Goal: Information Seeking & Learning: Check status

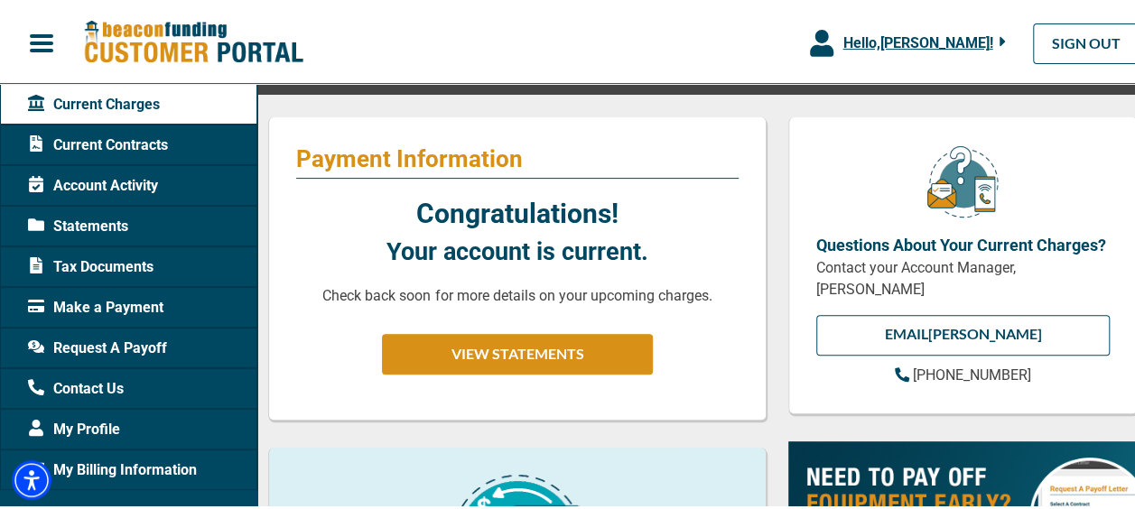
scroll to position [181, 0]
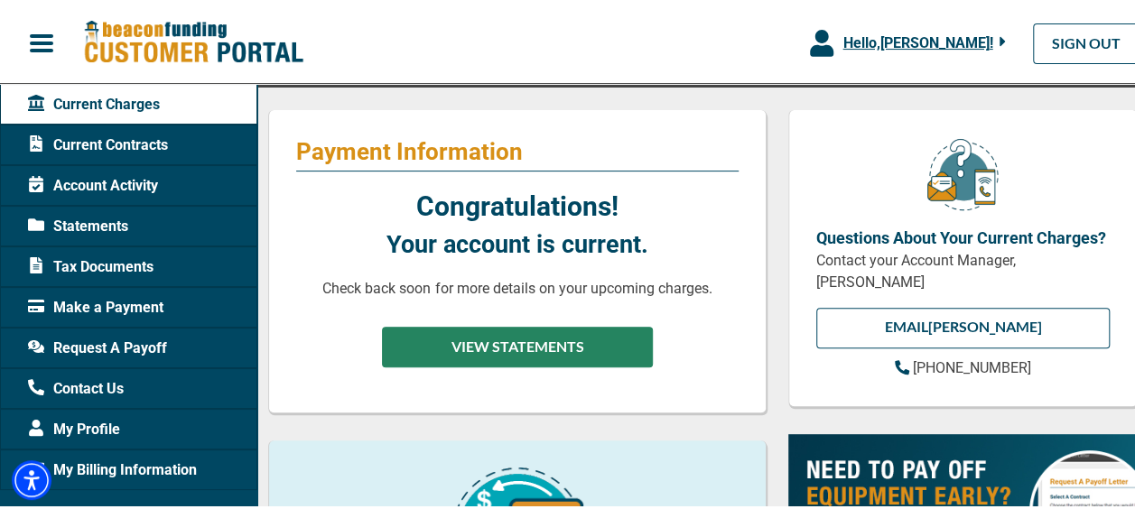
click at [567, 360] on button "VIEW STATEMENTS" at bounding box center [517, 344] width 271 height 41
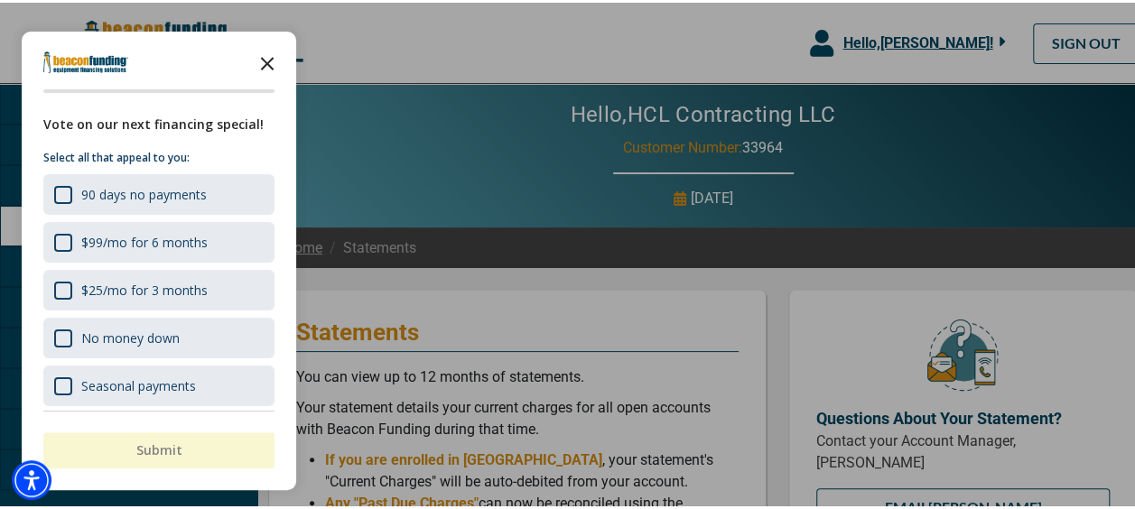
click at [264, 63] on polygon "Close the survey" at bounding box center [268, 62] width 14 height 14
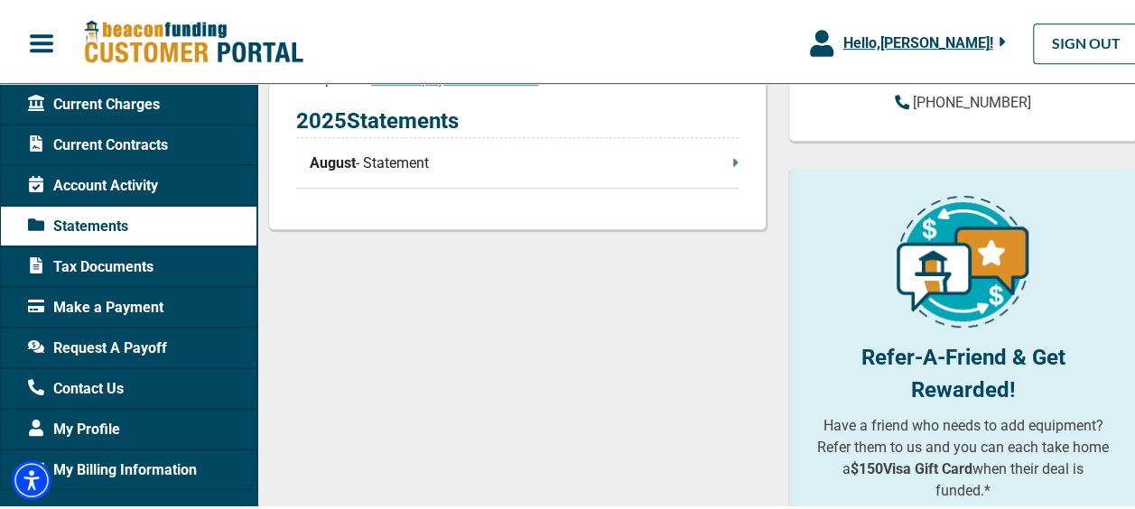
scroll to position [452, 0]
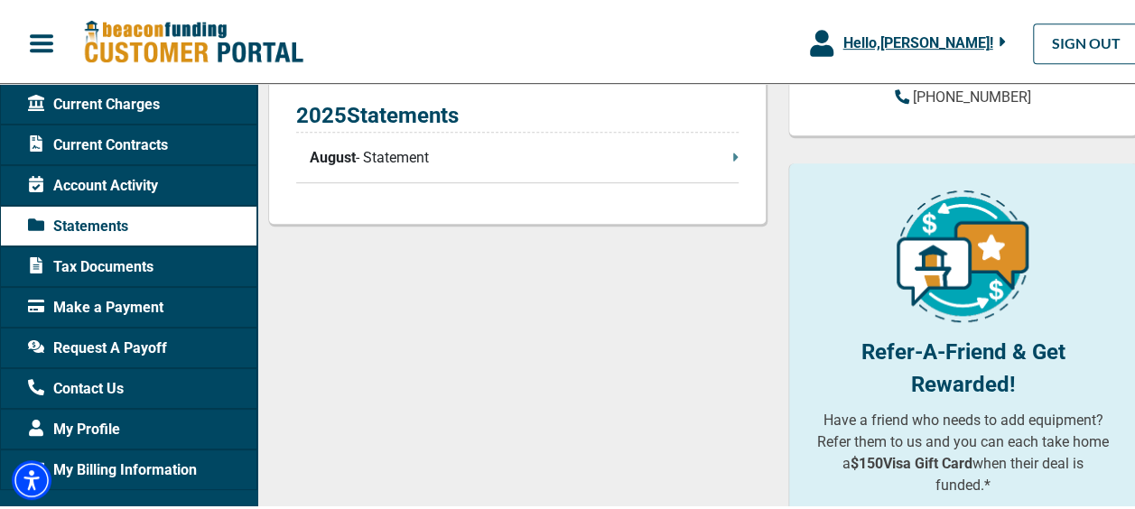
click at [422, 163] on p "August - Statement" at bounding box center [524, 155] width 429 height 22
click at [191, 197] on div "Account Activity" at bounding box center [128, 183] width 257 height 41
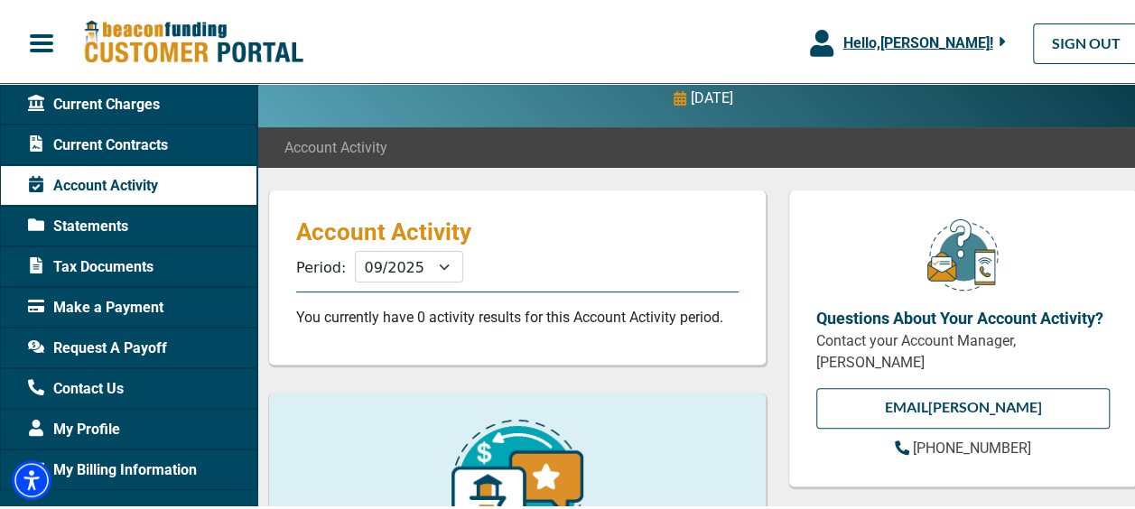
scroll to position [181, 0]
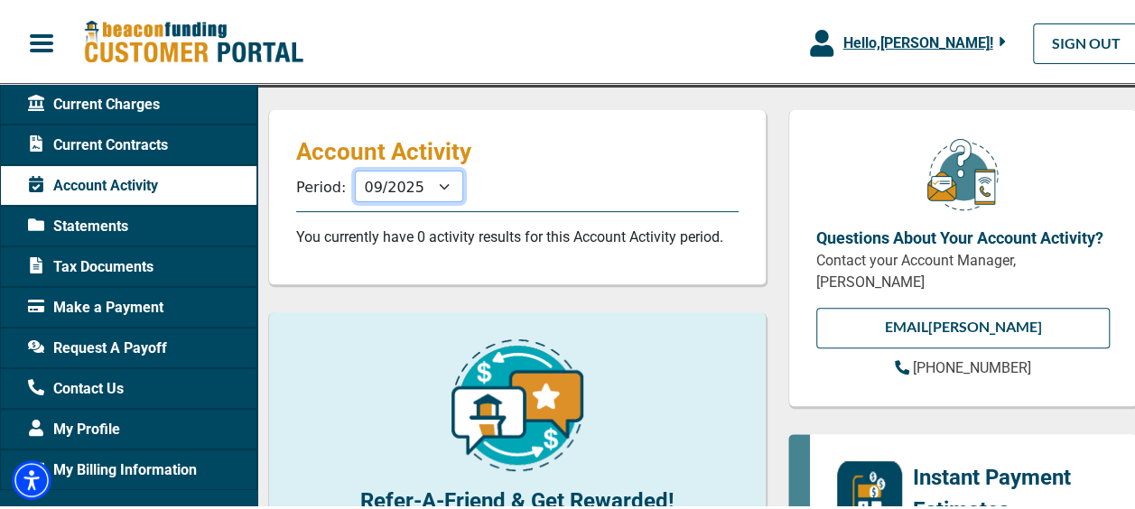
click at [441, 179] on select "10/2025 09/2025 08/2025 07/2025 06/2025 05/2025 04/2025 03/2025 02/2025 01/2025…" at bounding box center [409, 184] width 108 height 32
select select "07/2025"
click at [355, 168] on select "10/2025 09/2025 08/2025 07/2025 06/2025 05/2025 04/2025 03/2025 02/2025 01/2025…" at bounding box center [409, 184] width 108 height 32
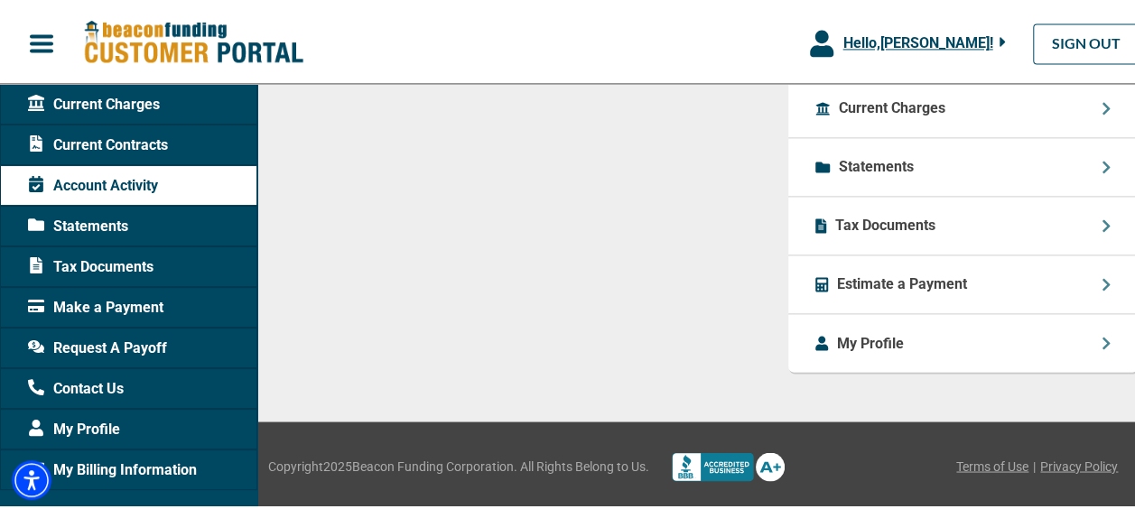
scroll to position [1429, 0]
click at [899, 108] on p "Current Charges" at bounding box center [892, 106] width 107 height 22
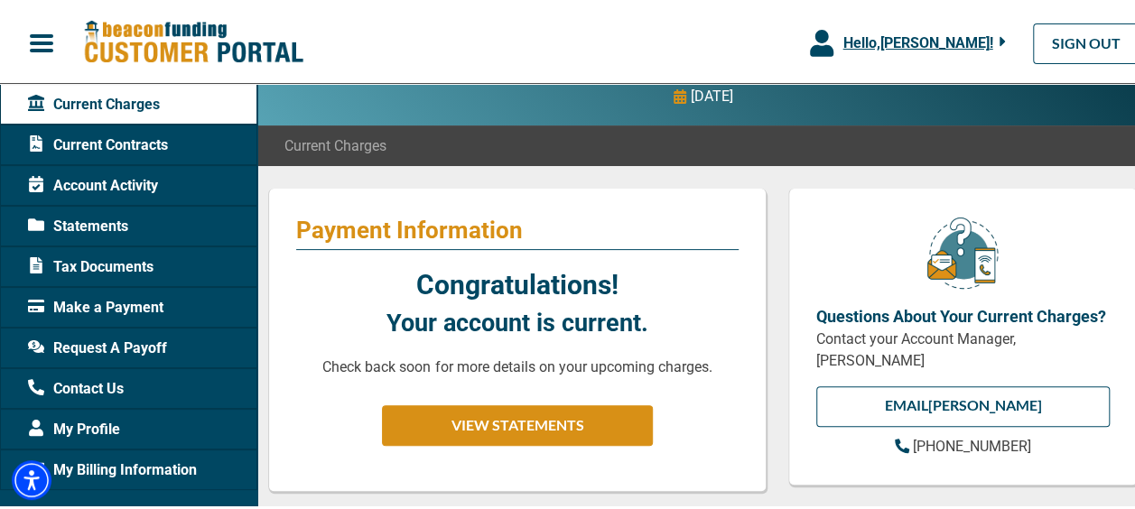
scroll to position [181, 0]
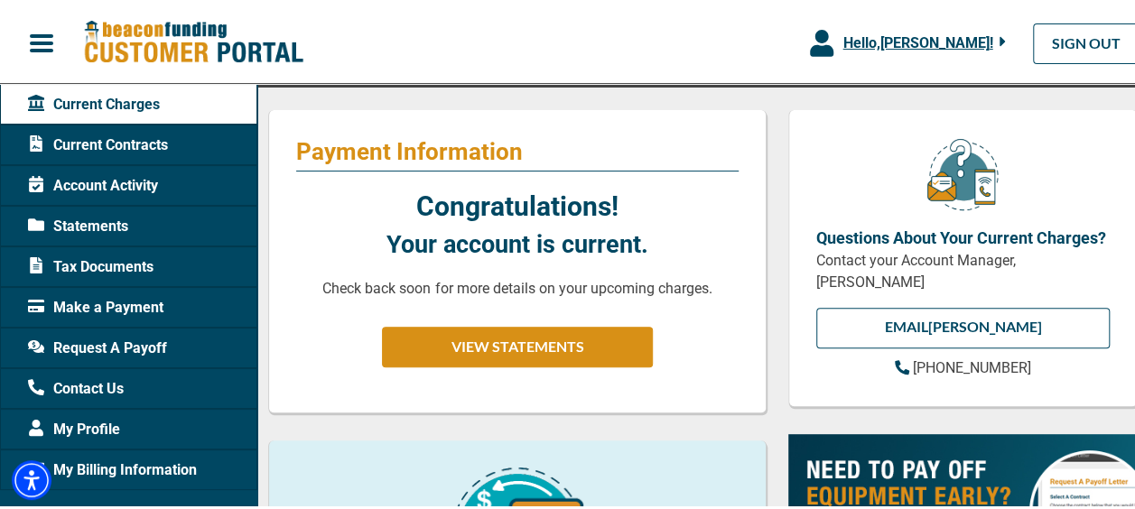
click at [152, 141] on span "Current Contracts" at bounding box center [98, 143] width 140 height 22
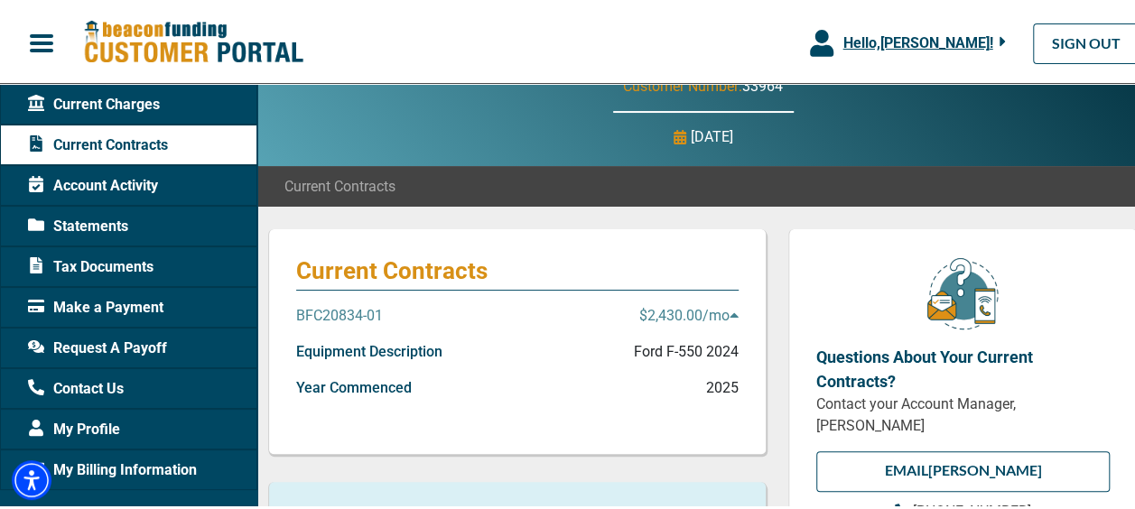
scroll to position [90, 0]
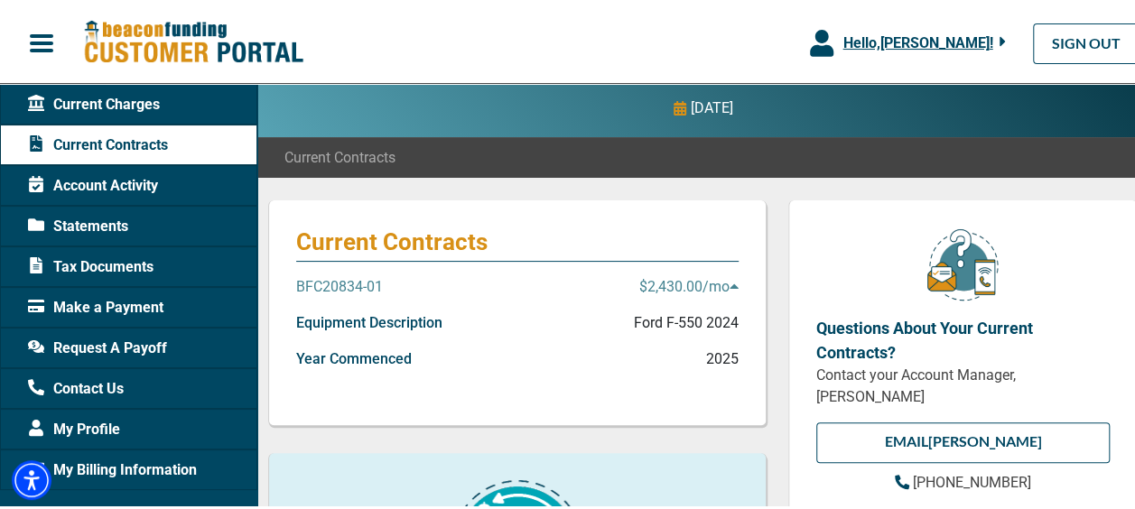
click at [682, 285] on p "$2,430.00 /mo" at bounding box center [688, 285] width 99 height 22
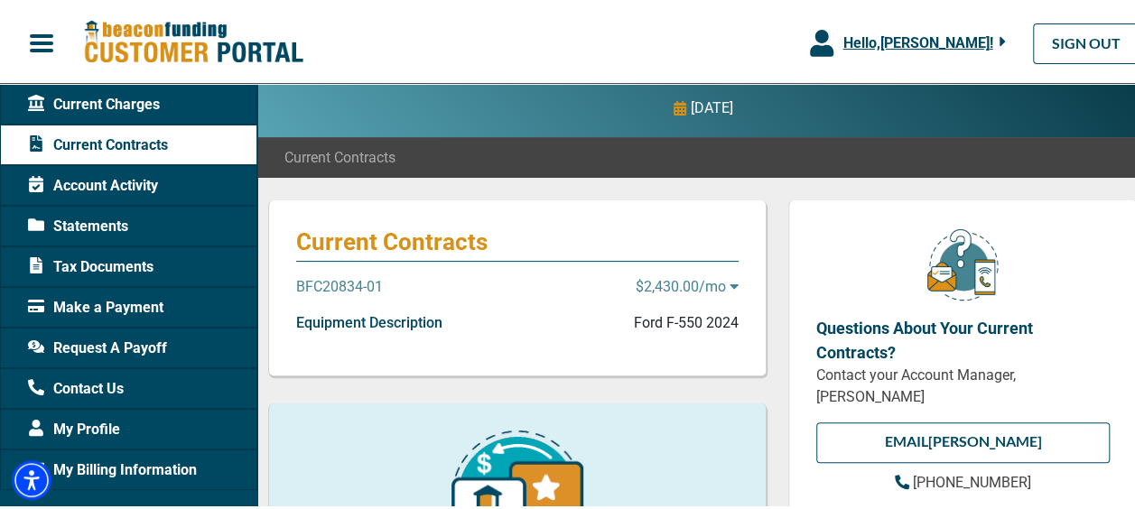
click at [682, 285] on p "$2,430.00 /mo" at bounding box center [687, 285] width 103 height 22
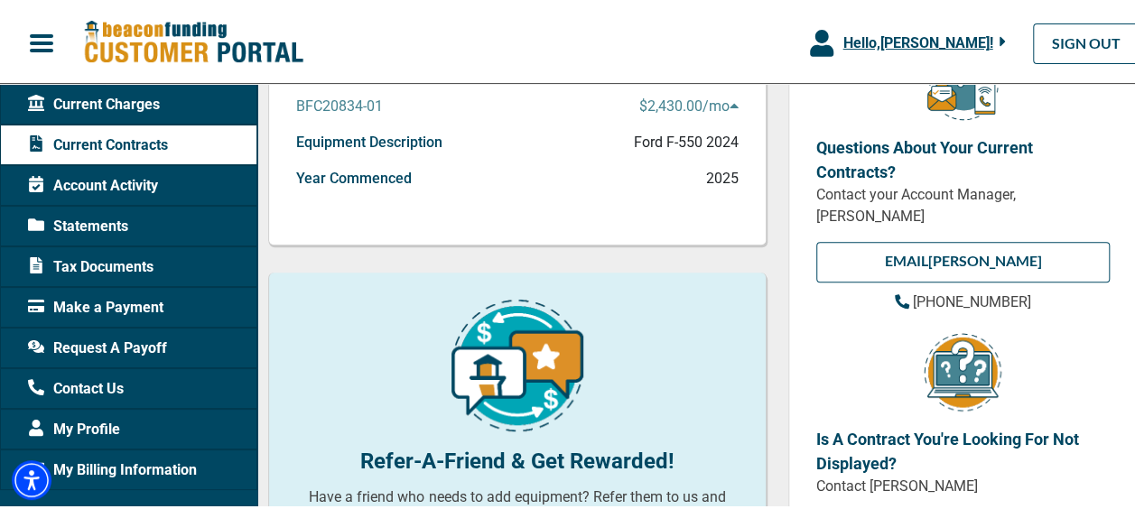
scroll to position [181, 0]
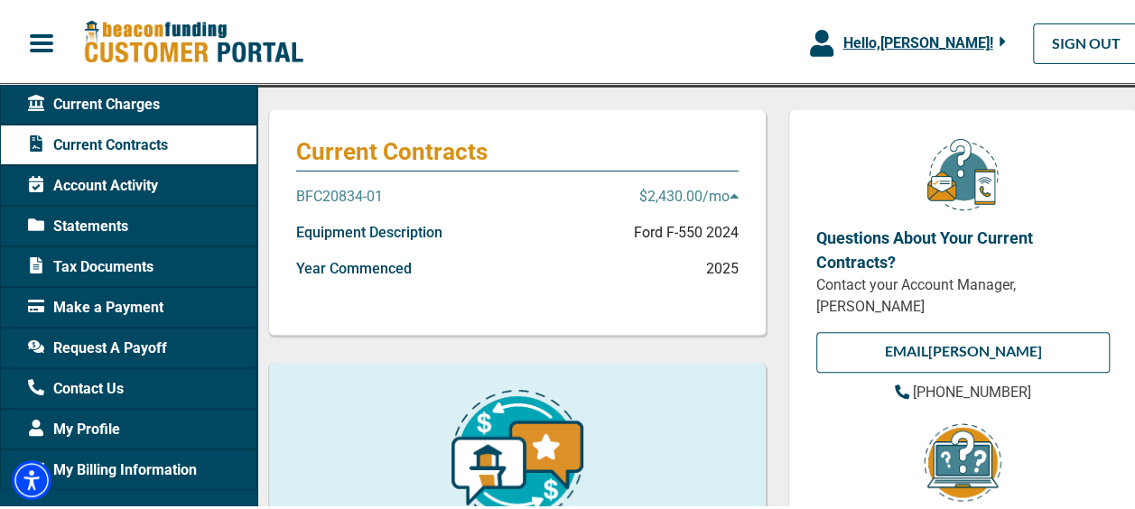
click at [493, 219] on div "Equipment Description Ford F-550 2024" at bounding box center [517, 237] width 443 height 36
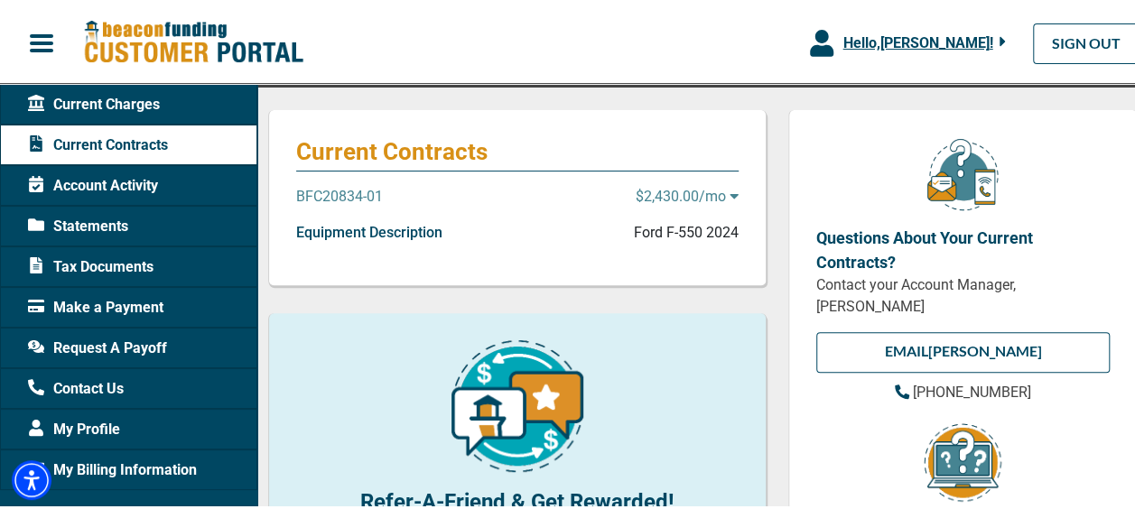
click at [730, 191] on icon at bounding box center [734, 193] width 9 height 14
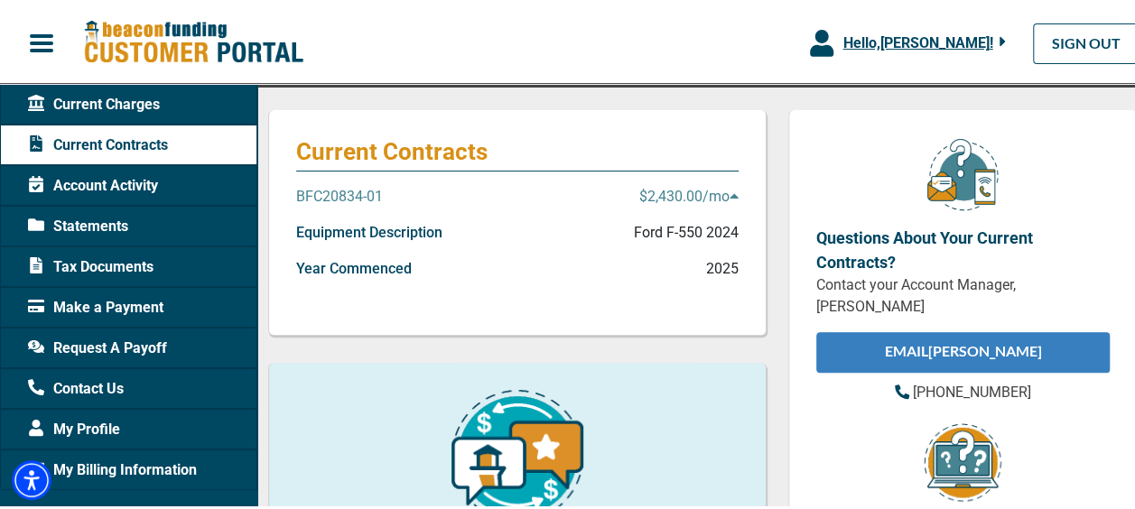
click at [1024, 352] on link "EMAIL [PERSON_NAME]" at bounding box center [963, 350] width 294 height 41
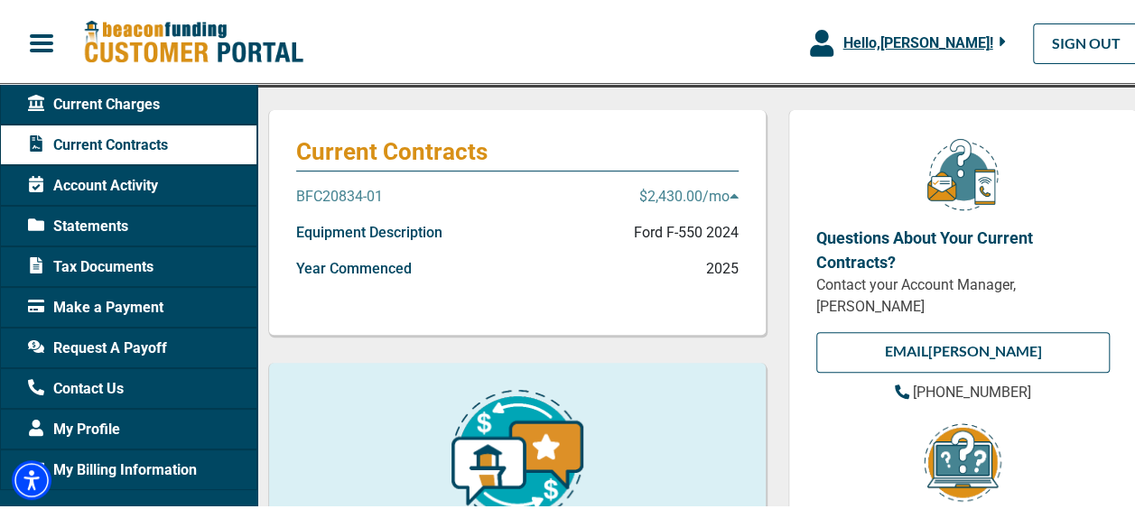
click at [128, 190] on span "Account Activity" at bounding box center [93, 183] width 130 height 22
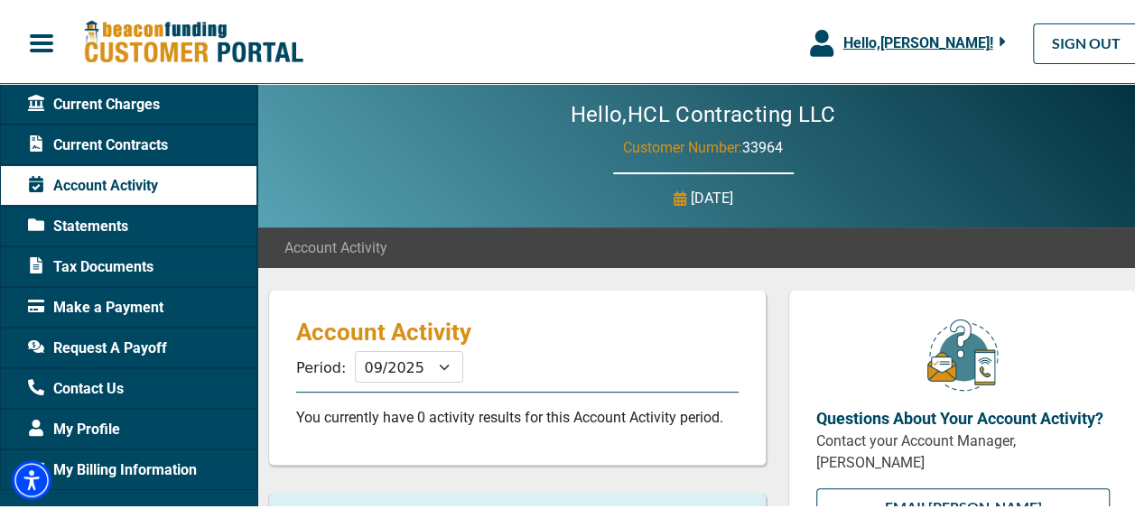
click at [153, 146] on span "Current Contracts" at bounding box center [98, 143] width 140 height 22
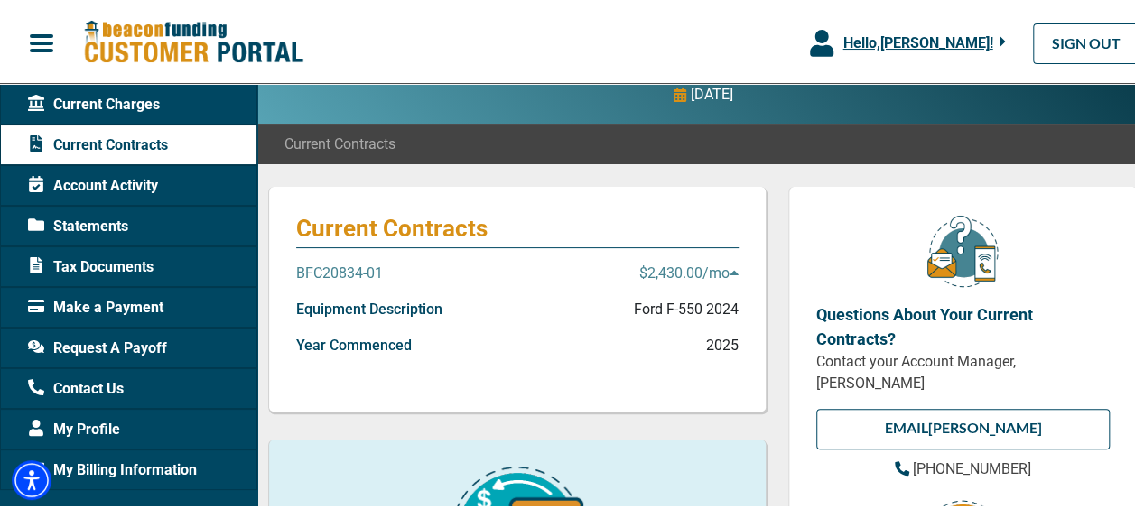
scroll to position [181, 0]
